Goal: Ask a question

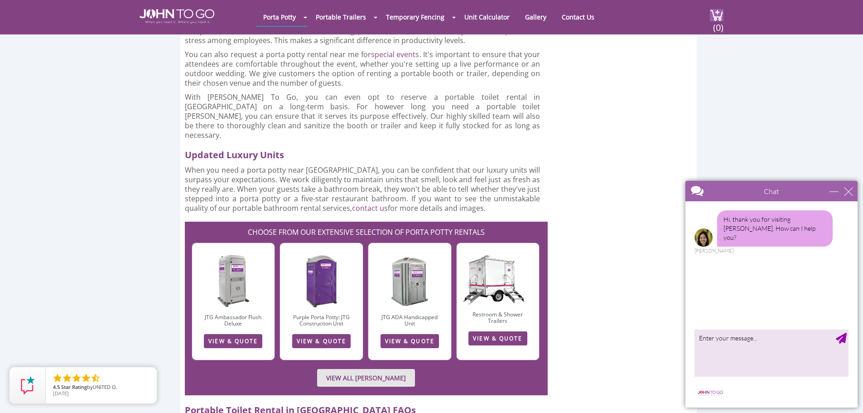
scroll to position [1132, 0]
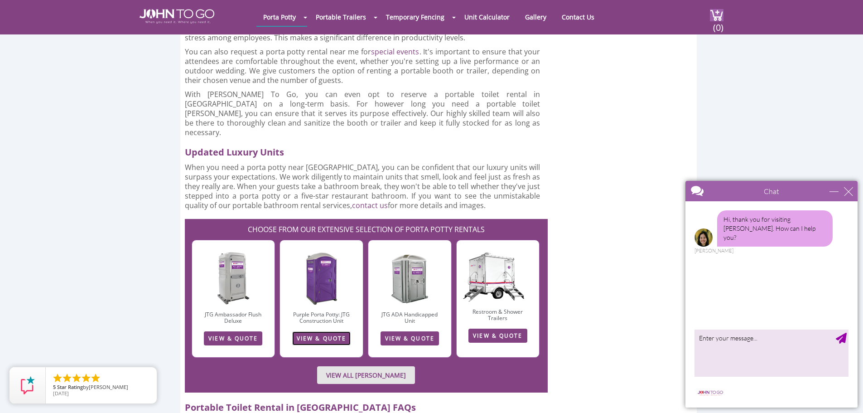
click at [326, 331] on link "VIEW & QUOTE" at bounding box center [321, 338] width 58 height 14
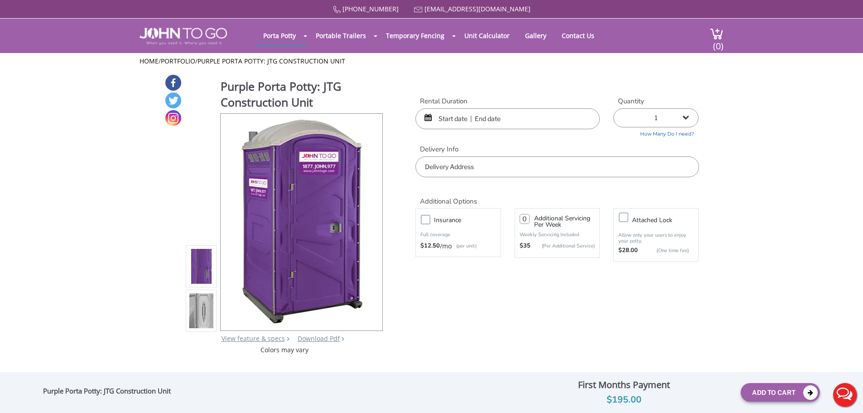
click at [415, 319] on div "Purple Porta Potty: JTG Construction Unit View feature & specs Download Pdf Pro…" at bounding box center [431, 214] width 535 height 280
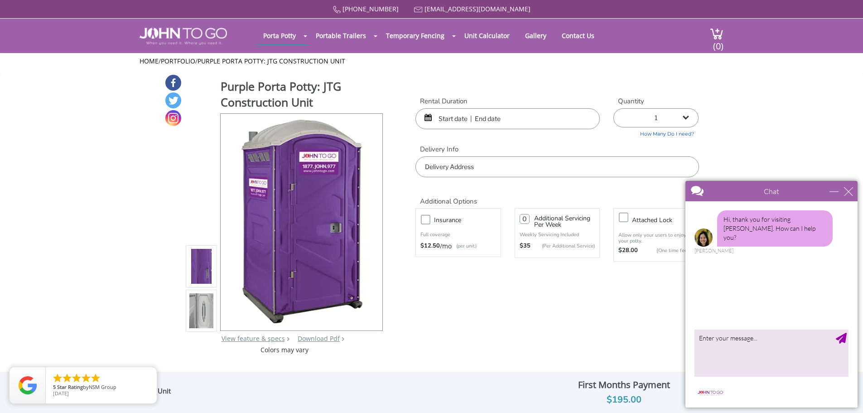
click at [515, 123] on input "text" at bounding box center [507, 118] width 184 height 21
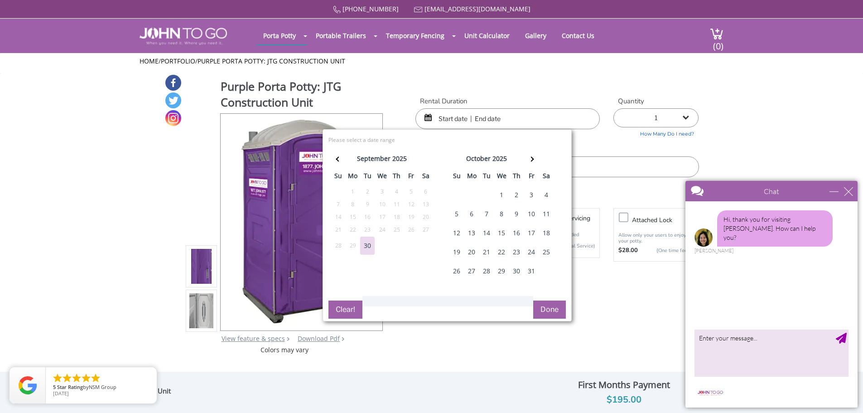
click at [557, 81] on div "Purple Porta Potty: JTG Construction Unit View feature & specs Download Pdf Pro…" at bounding box center [431, 214] width 535 height 280
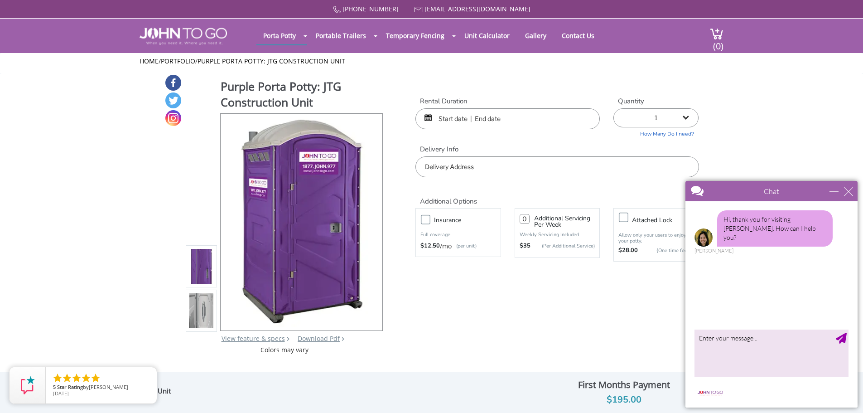
click at [481, 165] on input "text" at bounding box center [556, 166] width 283 height 21
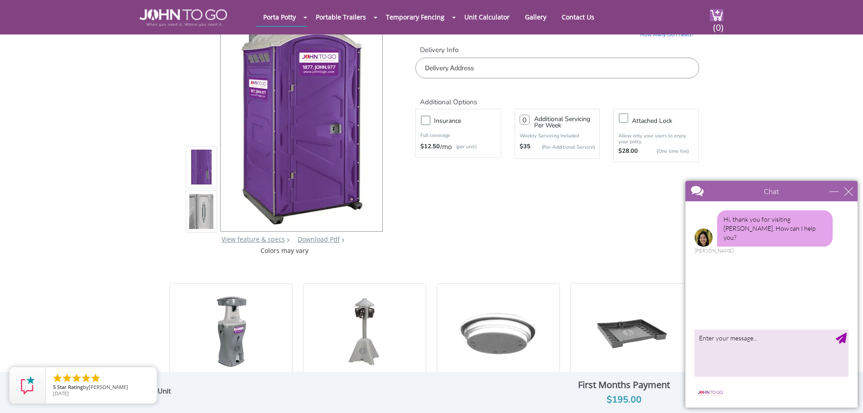
scroll to position [91, 0]
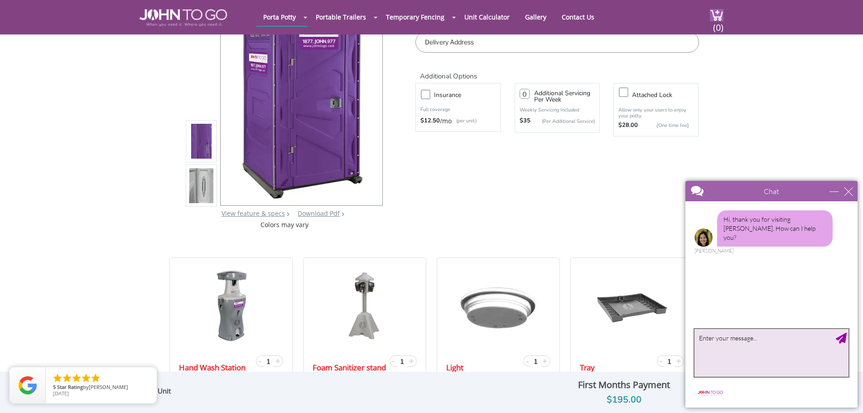
click at [712, 361] on textarea "type your message" at bounding box center [771, 353] width 154 height 48
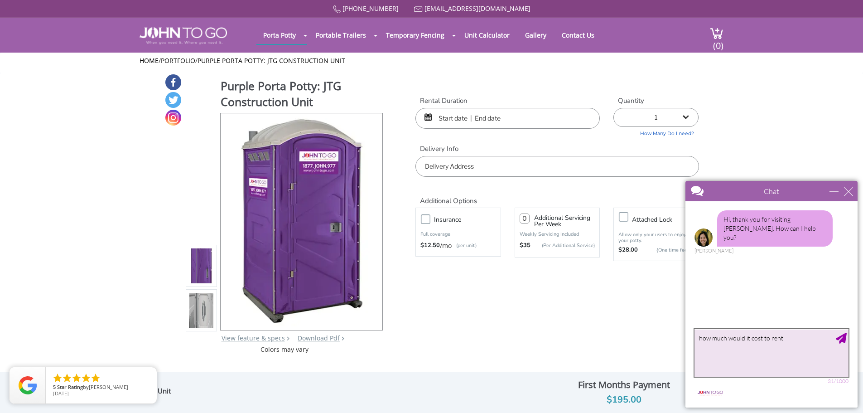
scroll to position [0, 0]
click at [731, 345] on textarea "how much would it cost to rent porta potty and wash staion for a contruction si…" at bounding box center [771, 353] width 154 height 48
click at [742, 345] on textarea "how much would it cost to rent porta potty and wash staion for a contruction si…" at bounding box center [771, 353] width 154 height 48
type textarea "how much would it cost to rent porta potty and wash staion for (7 week) a contr…"
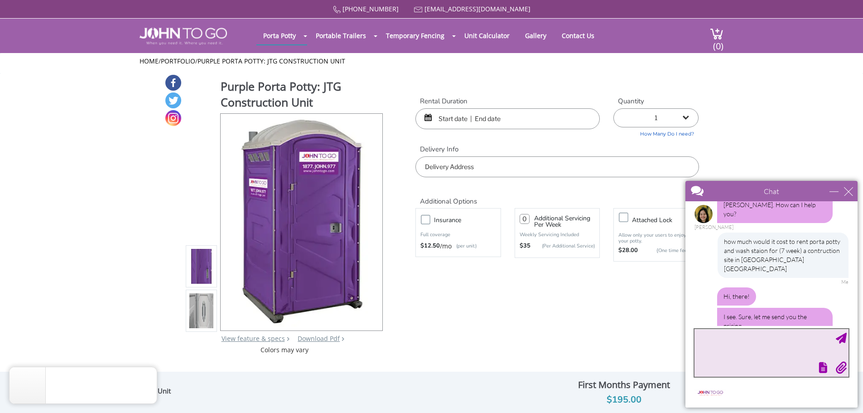
scroll to position [53, 0]
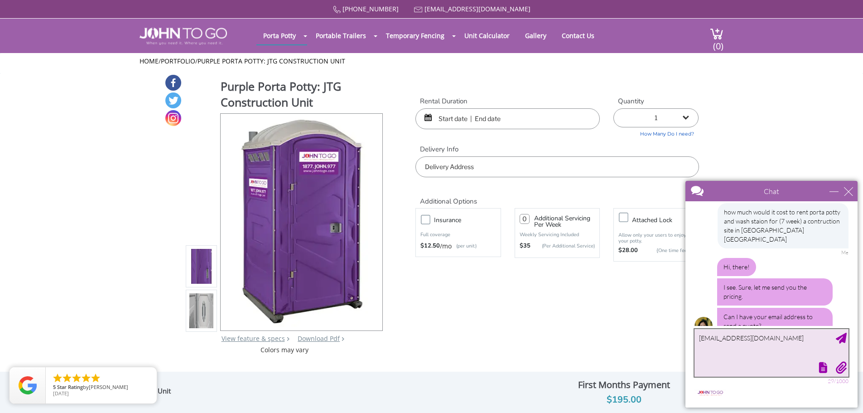
type textarea "[EMAIL_ADDRESS][DOMAIN_NAME]"
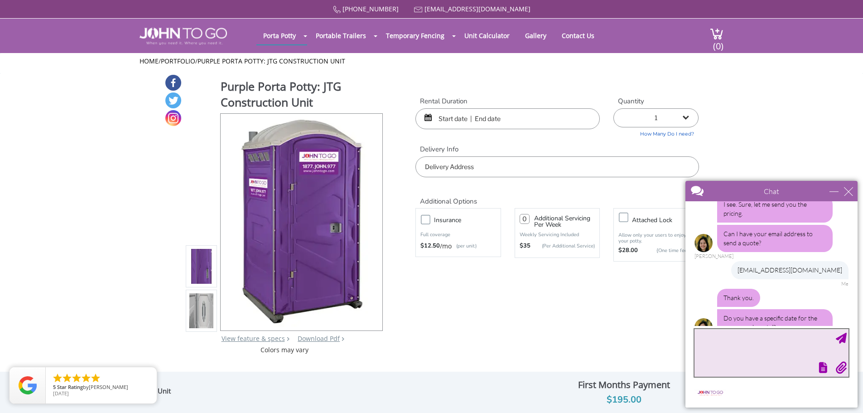
scroll to position [138, 0]
type textarea "not rigth now..."
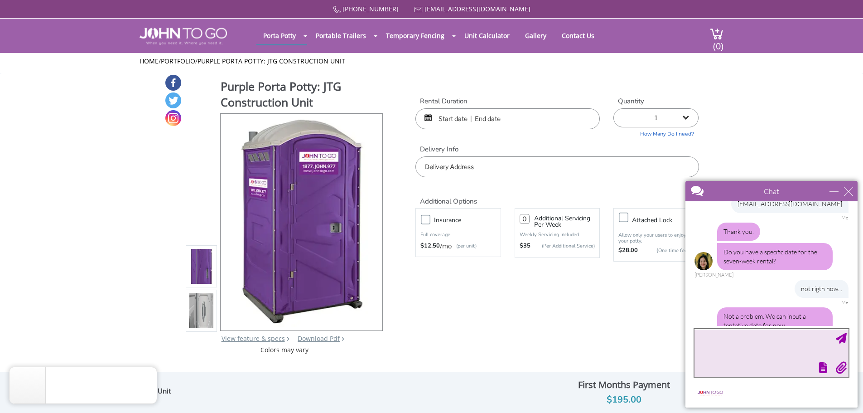
scroll to position [241, 0]
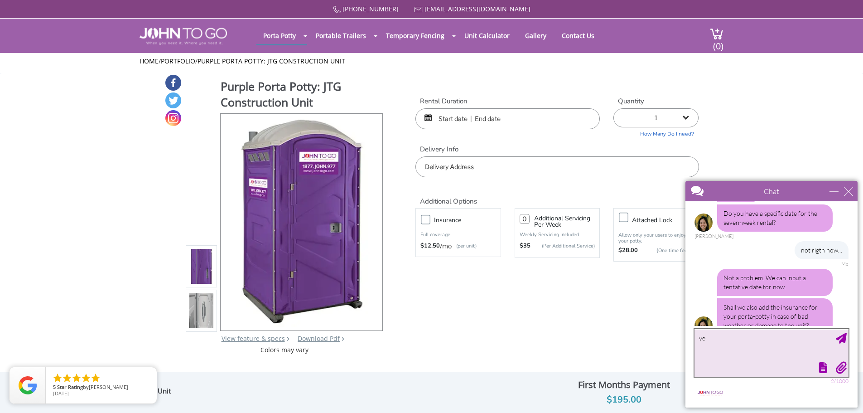
type textarea "yes"
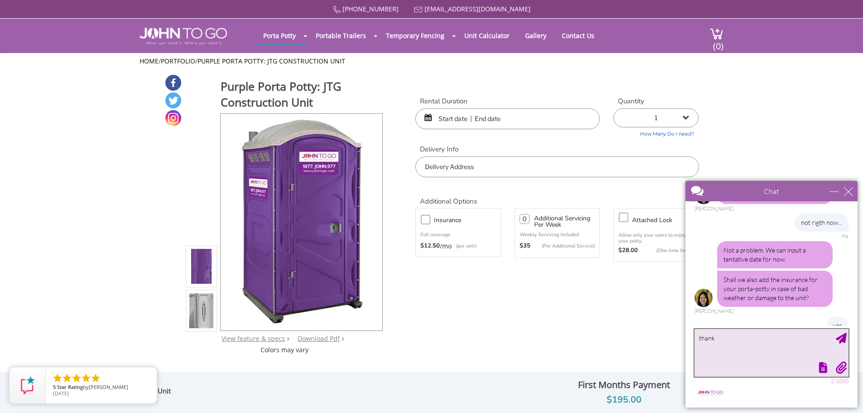
type textarea "thanks"
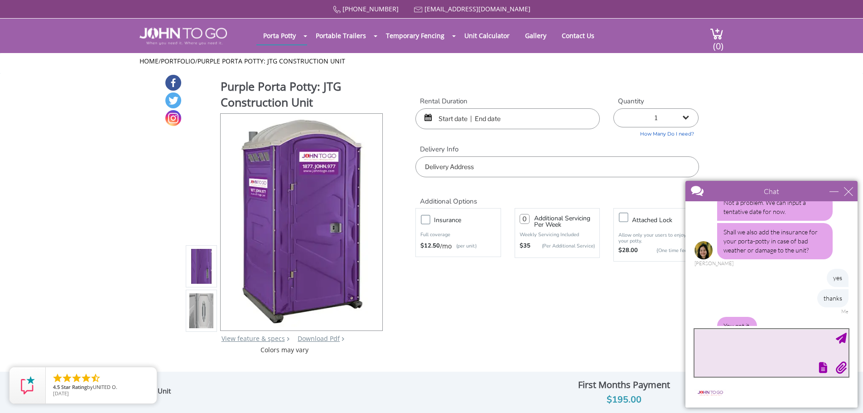
scroll to position [354, 0]
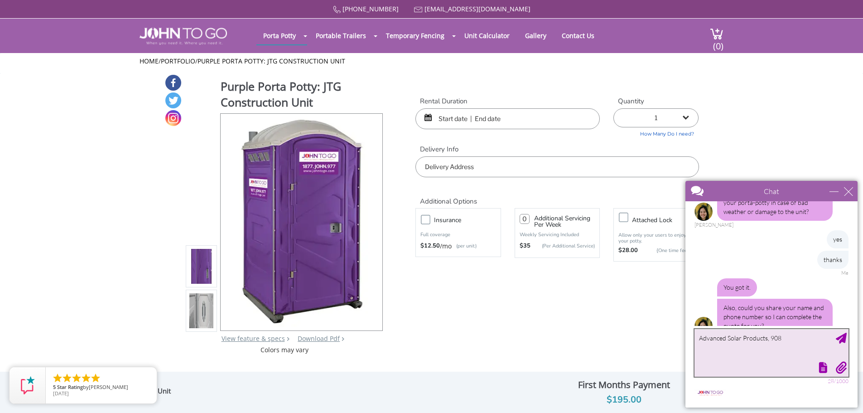
click at [790, 338] on textarea "Advanced Solar Products, 908" at bounding box center [771, 353] width 154 height 48
paste textarea "[PHONE_NUMBER]"
drag, startPoint x: 783, startPoint y: 349, endPoint x: 803, endPoint y: 342, distance: 21.5
click at [783, 349] on textarea "Advanced Solar Products, [PHONE_NUMBER]" at bounding box center [771, 353] width 154 height 48
drag, startPoint x: 717, startPoint y: 352, endPoint x: 669, endPoint y: 361, distance: 48.9
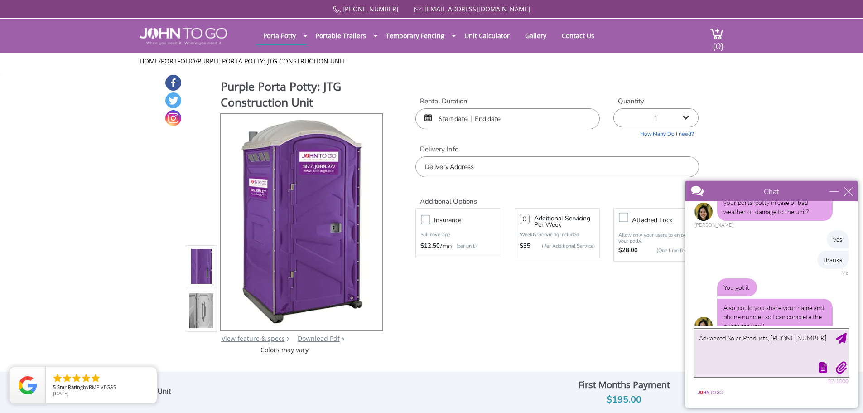
click at [680, 361] on html "Chat Email [EMAIL_ADDRESS][DOMAIN_NAME] Your Question * Email * [EMAIL_ADDRESS]…" at bounding box center [771, 293] width 183 height 237
paste textarea "[STREET_ADDRESS] Office: [PHONE_NUMBER]"
type textarea "Advanced Solar Products [STREET_ADDRESS] Office: [PHONE_NUMBER]"
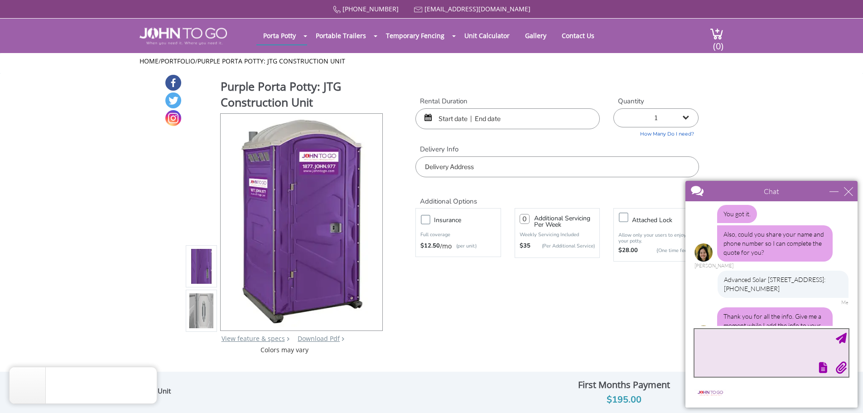
scroll to position [446, 0]
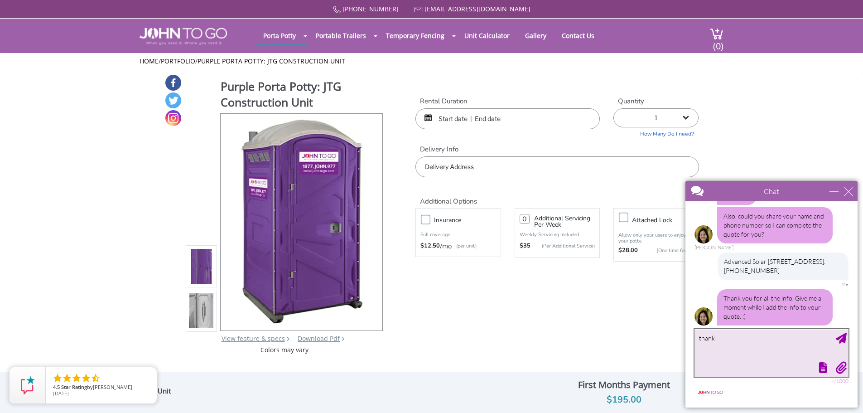
type textarea "thanks"
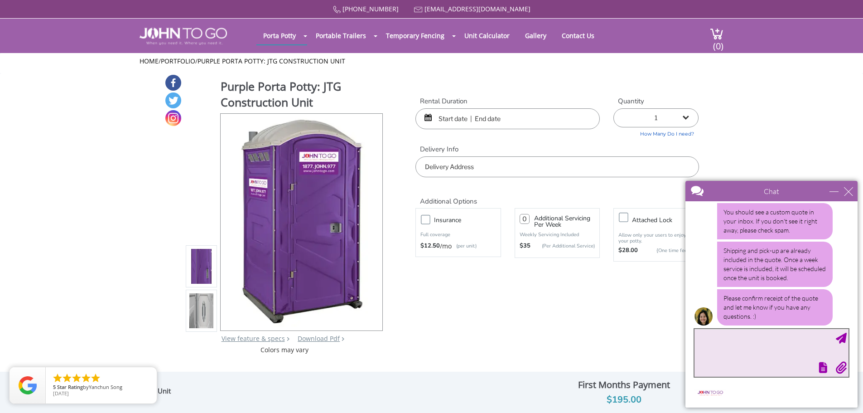
scroll to position [673, 0]
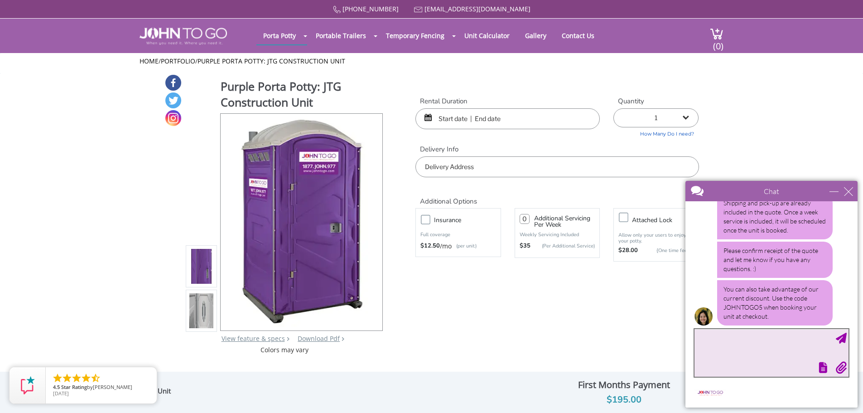
click at [788, 341] on textarea "type your message" at bounding box center [771, 353] width 154 height 48
type textarea "okay, thanks"
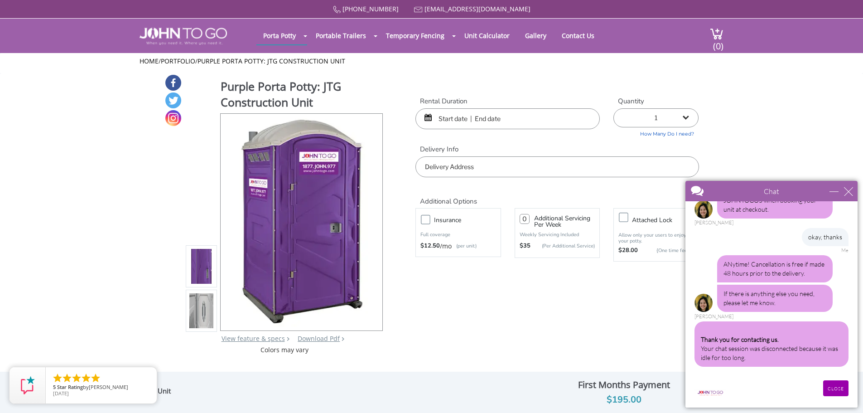
scroll to position [771, 0]
